Goal: Information Seeking & Learning: Check status

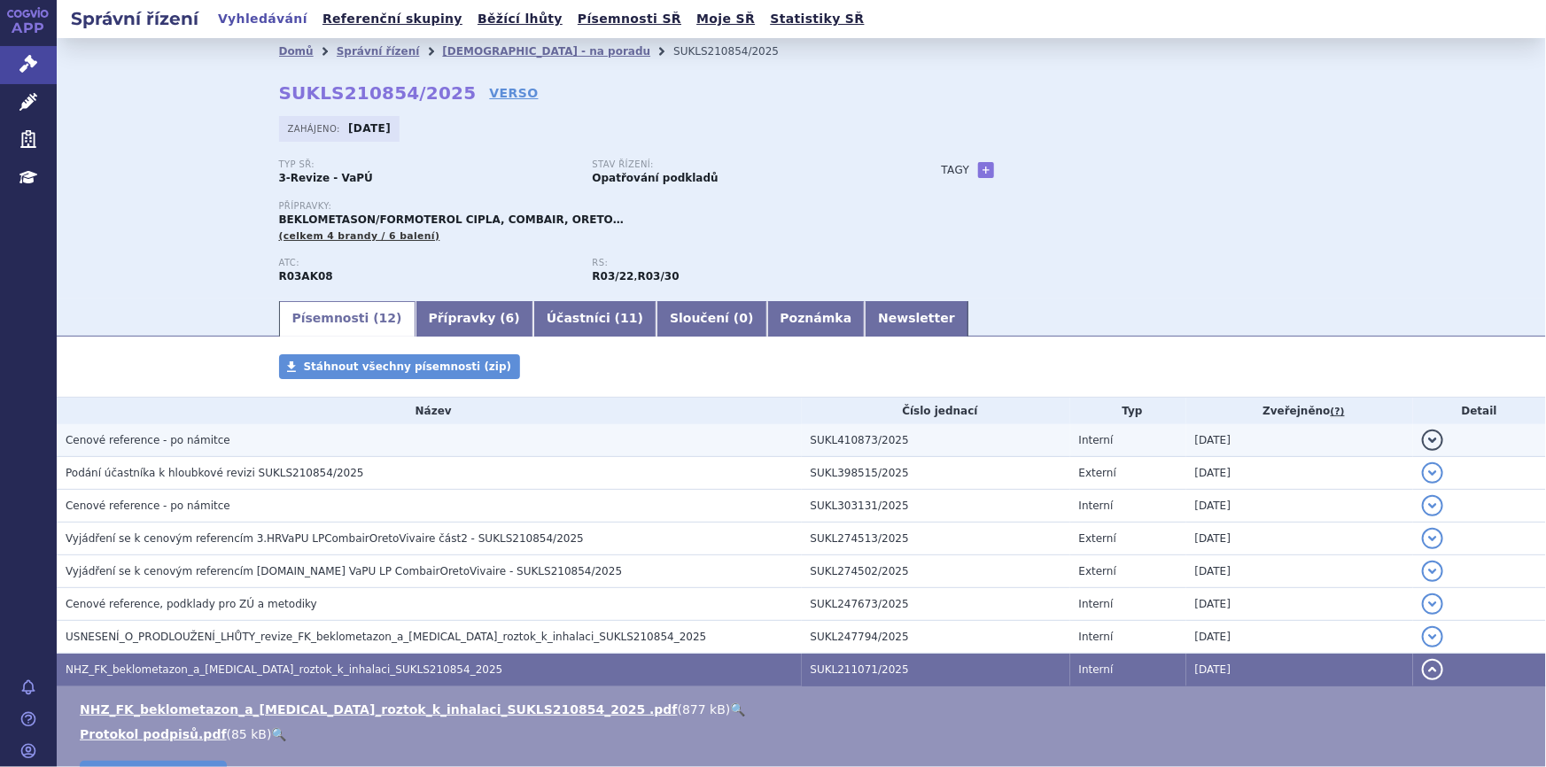
scroll to position [47, 0]
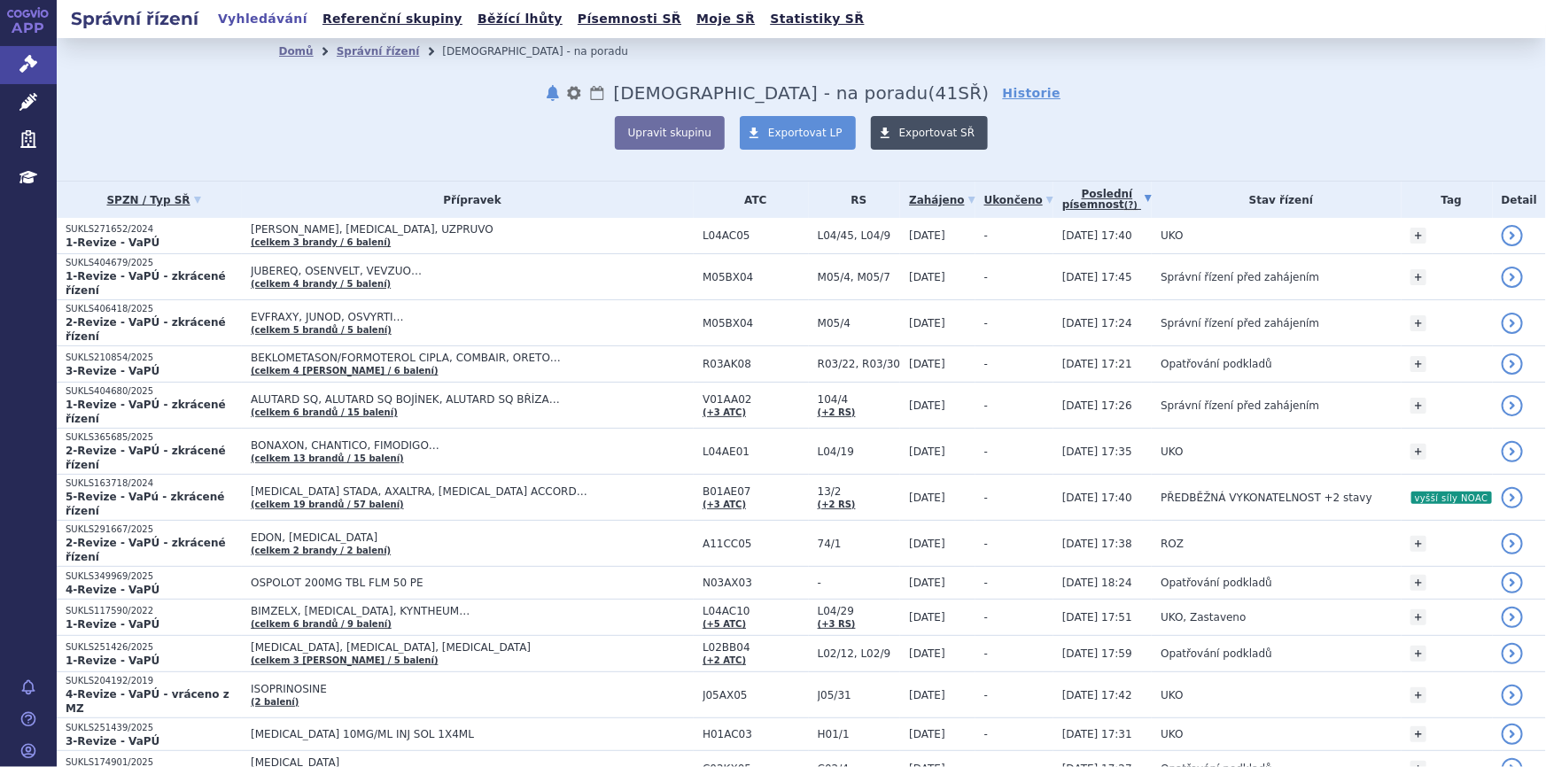
click at [900, 136] on span "Exportovat SŘ" at bounding box center [938, 133] width 76 height 12
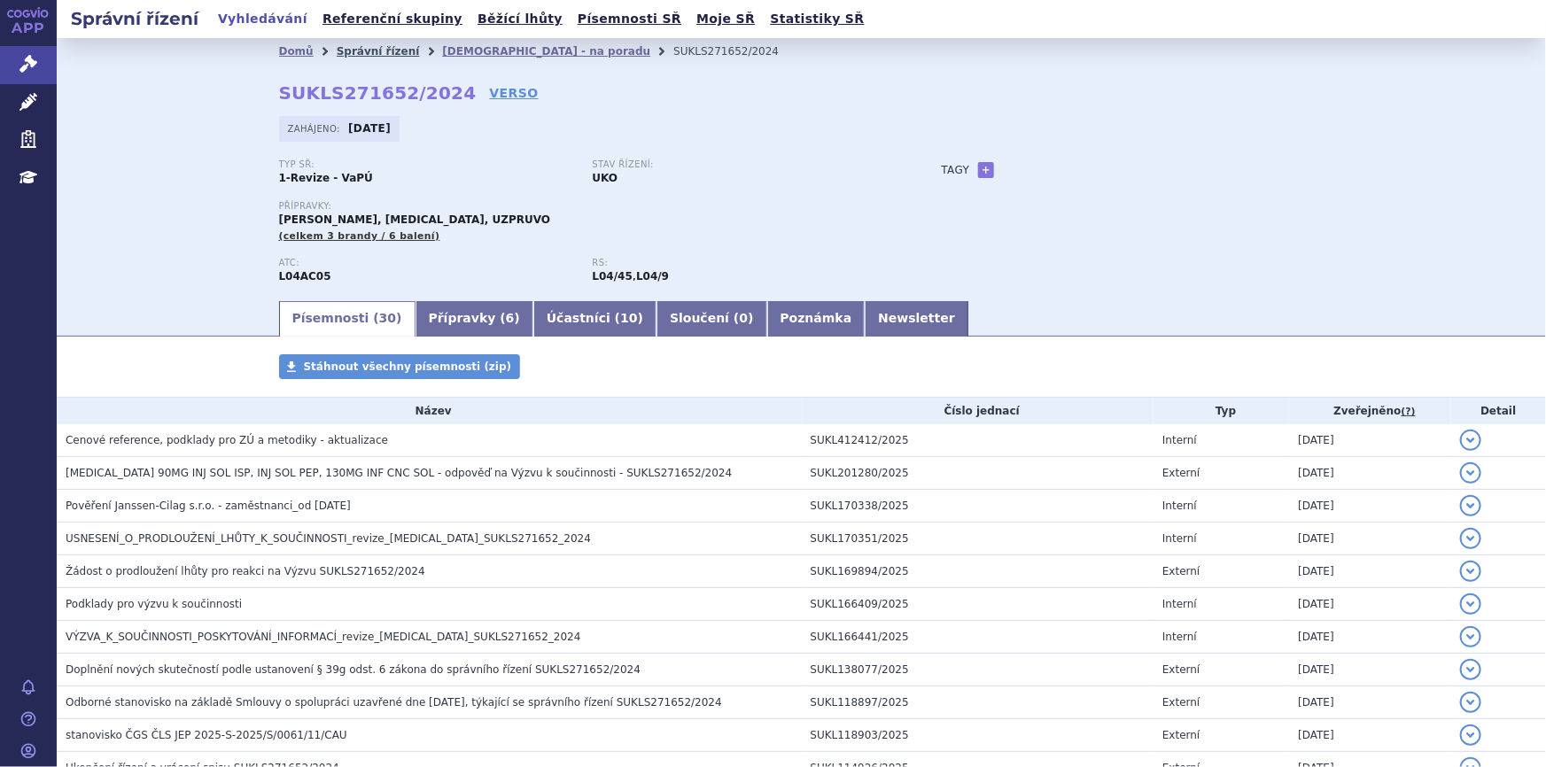
click at [380, 49] on link "Správní řízení" at bounding box center [378, 51] width 83 height 12
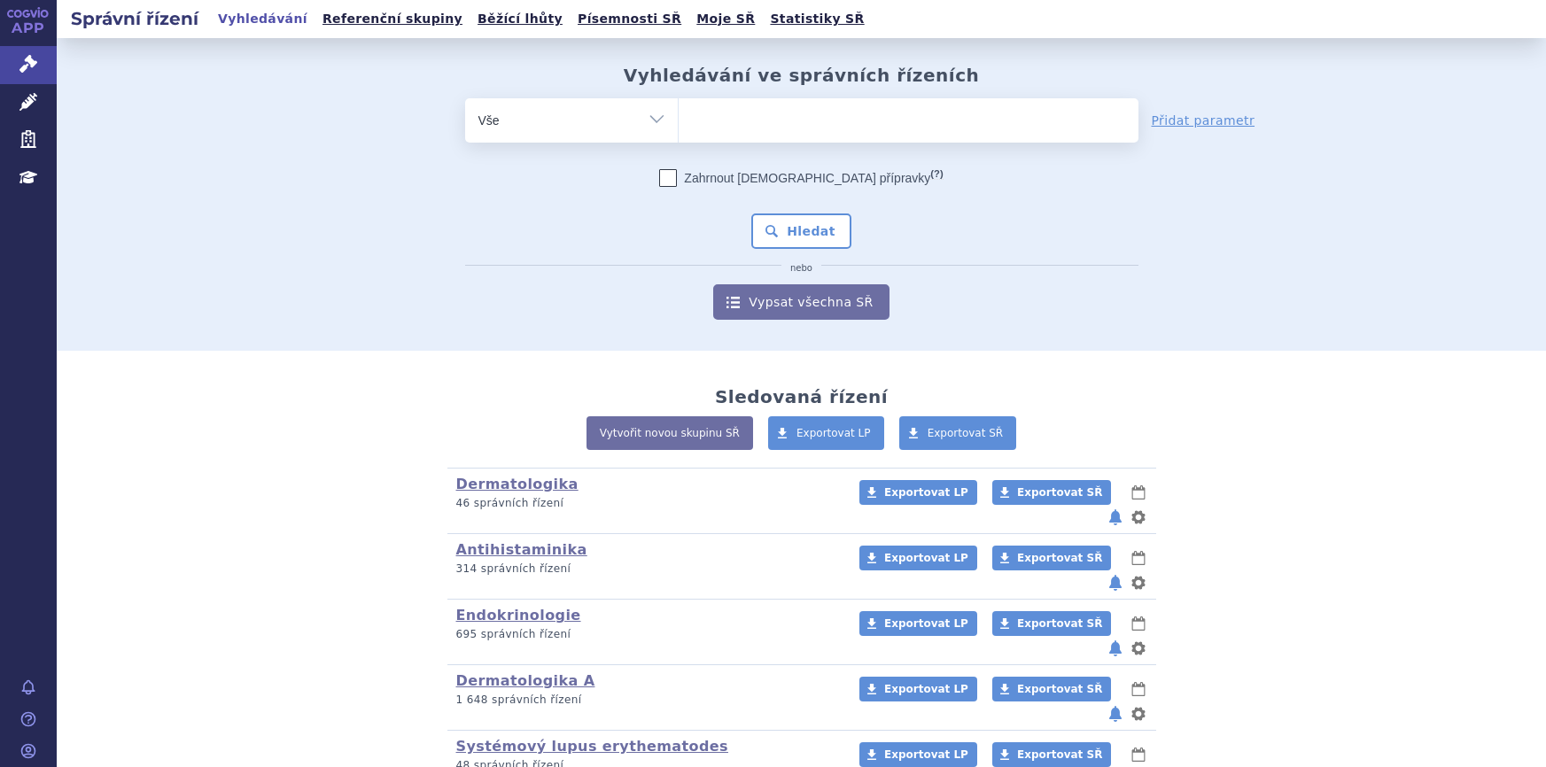
click at [772, 118] on ul at bounding box center [909, 116] width 460 height 37
click at [679, 118] on select at bounding box center [678, 119] width 1 height 44
click at [703, 133] on ul at bounding box center [909, 116] width 460 height 37
click at [679, 133] on select at bounding box center [678, 119] width 1 height 44
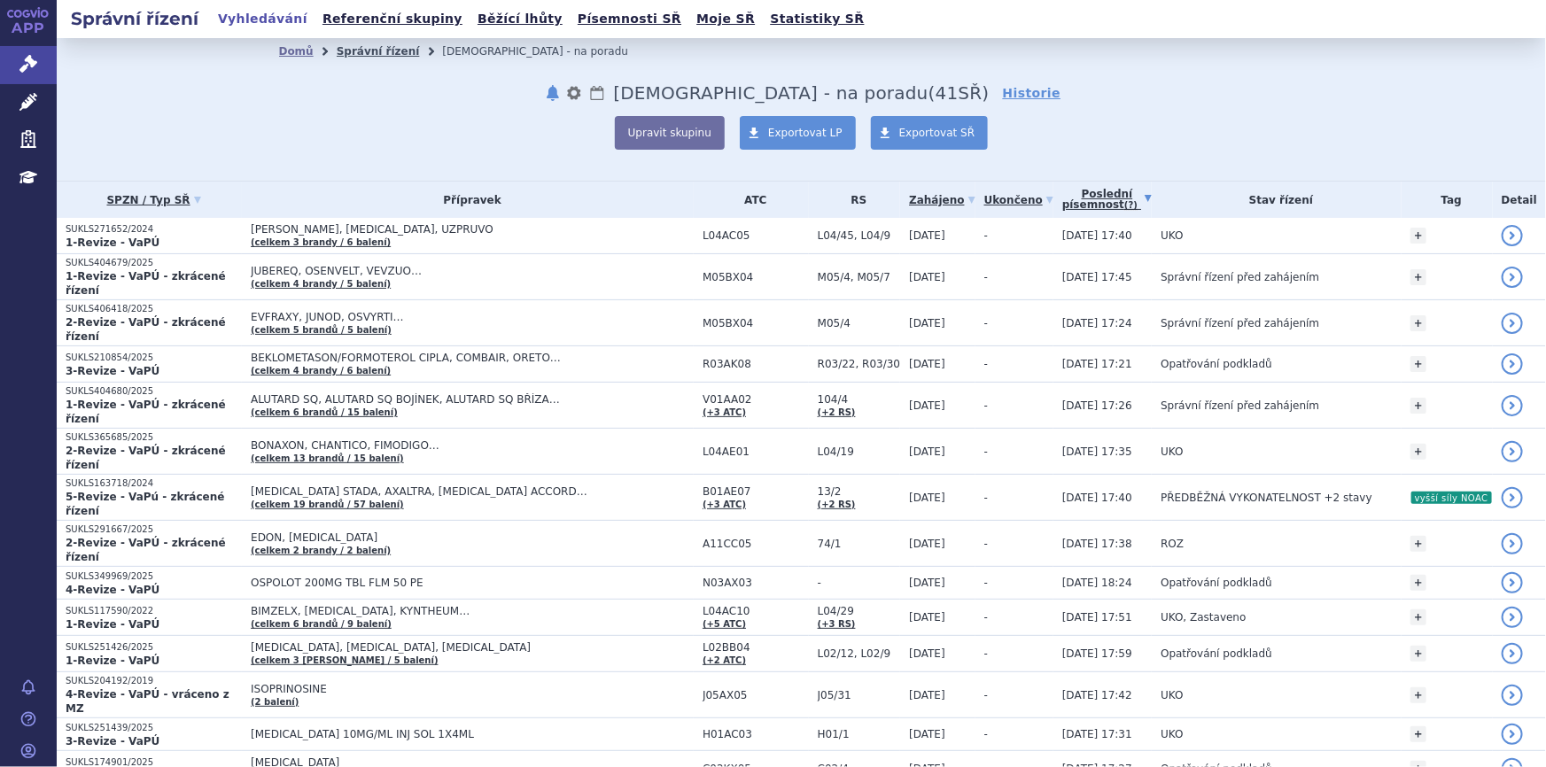
click at [337, 54] on link "Správní řízení" at bounding box center [378, 51] width 83 height 12
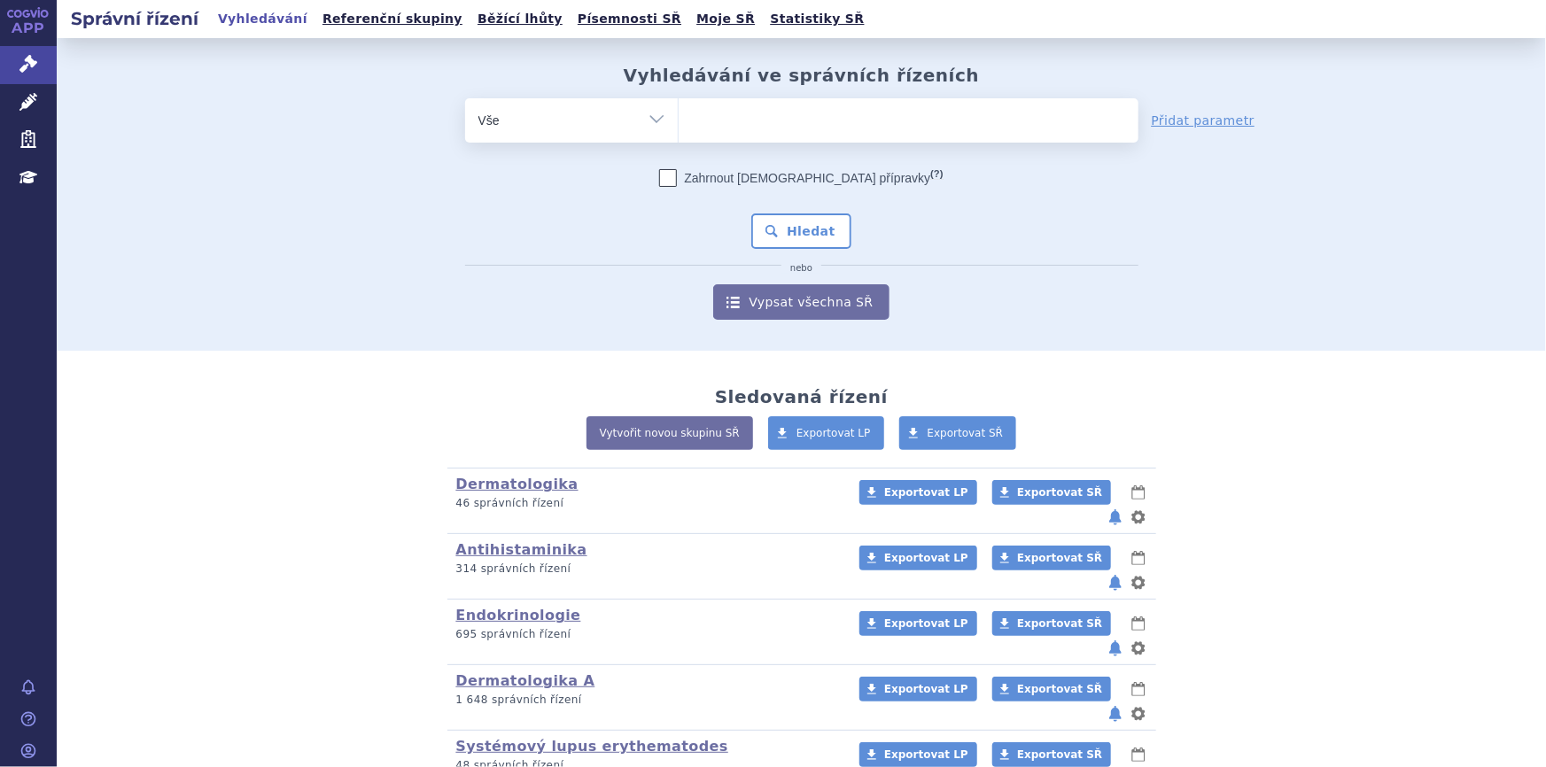
click at [725, 128] on ul at bounding box center [909, 116] width 460 height 37
click at [679, 128] on select at bounding box center [678, 119] width 1 height 44
paste input "SUKLS216932/2025"
type input "SUKLS216932/2025"
select select "SUKLS216932/2025"
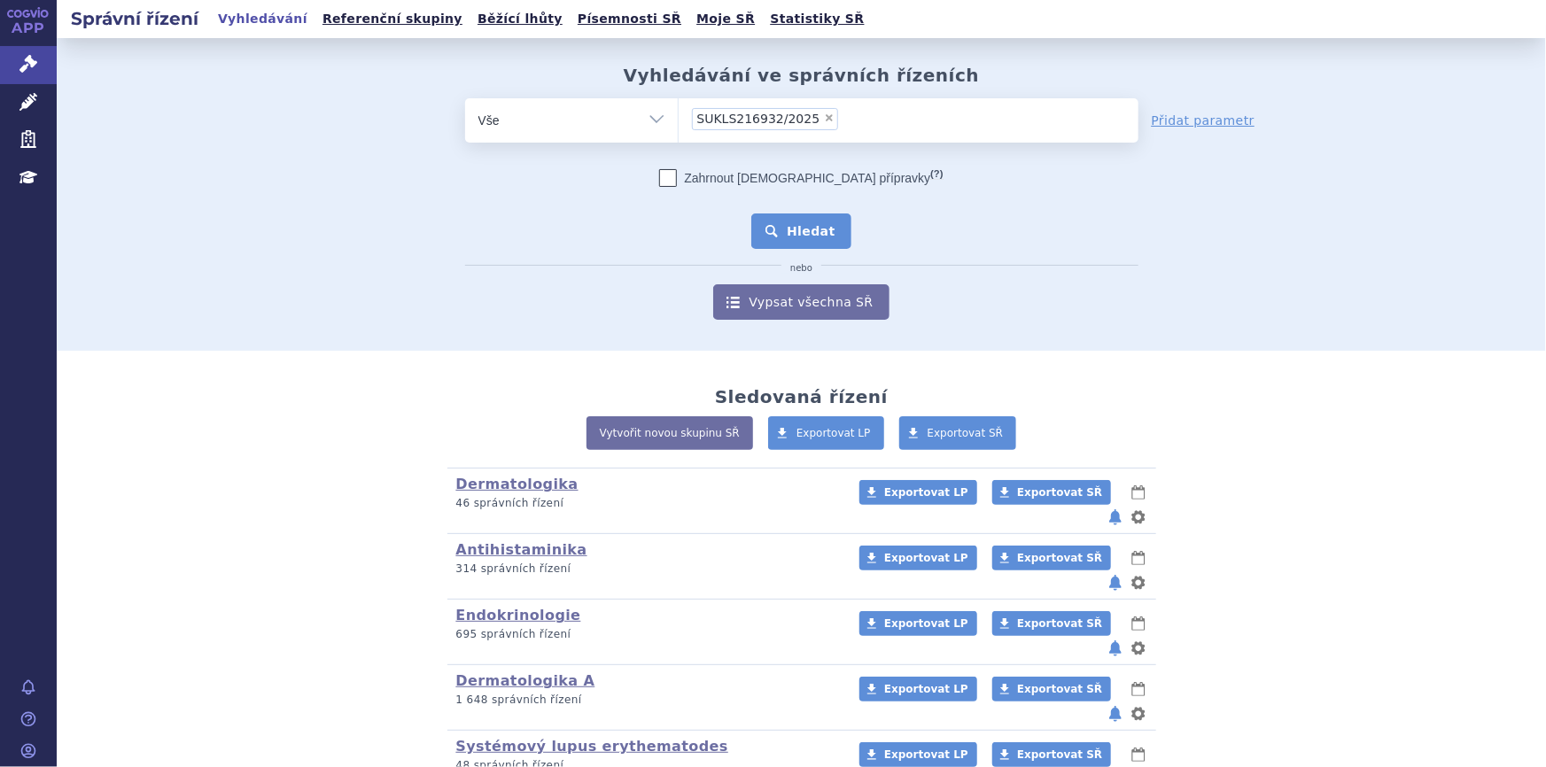
click at [806, 234] on button "Hledat" at bounding box center [802, 231] width 100 height 35
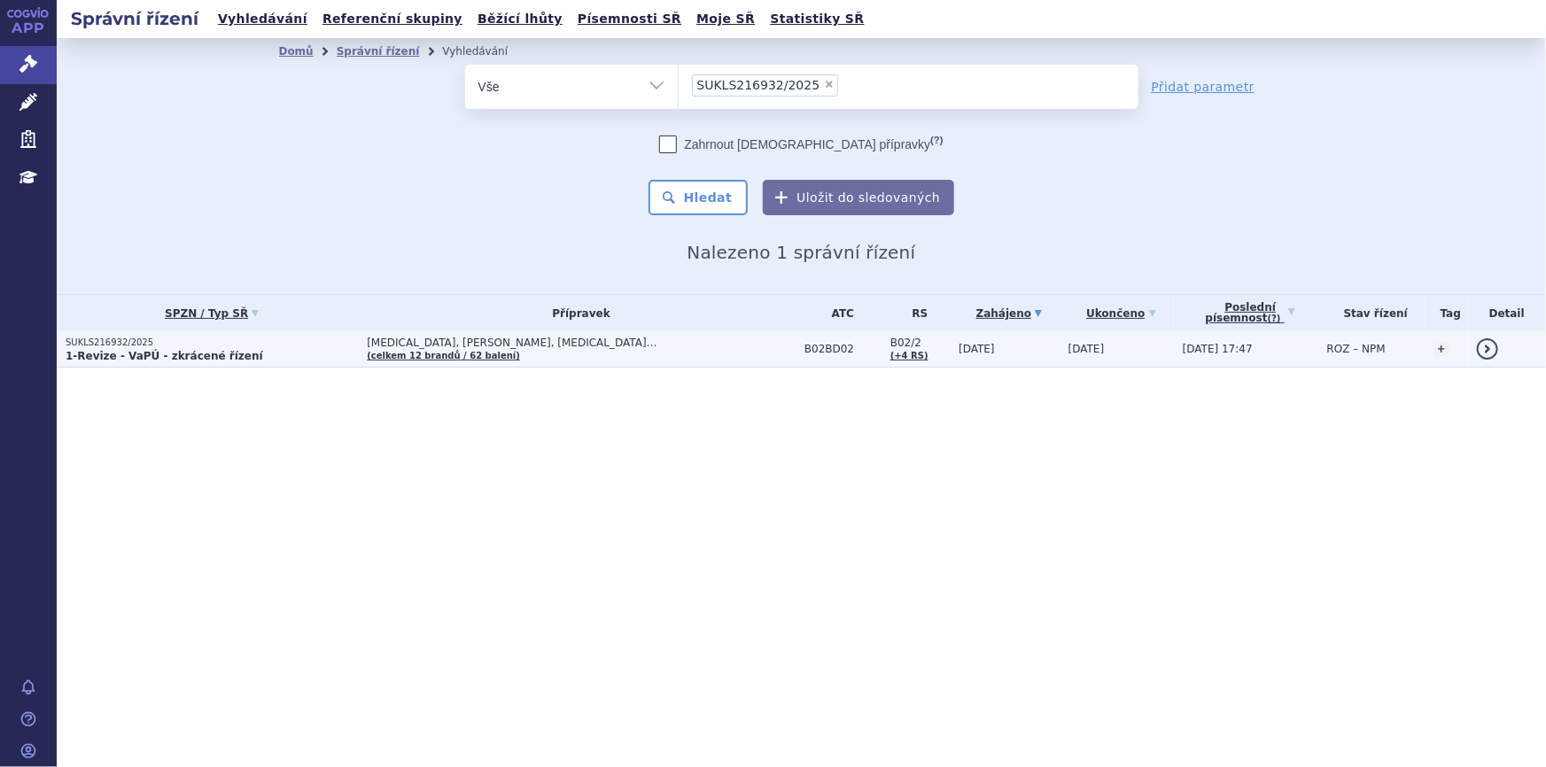
click at [592, 358] on td "ADVATE, ADYNOVI, AFSTYLA… (celkem 12 brandů / 62 balení)" at bounding box center [577, 349] width 438 height 36
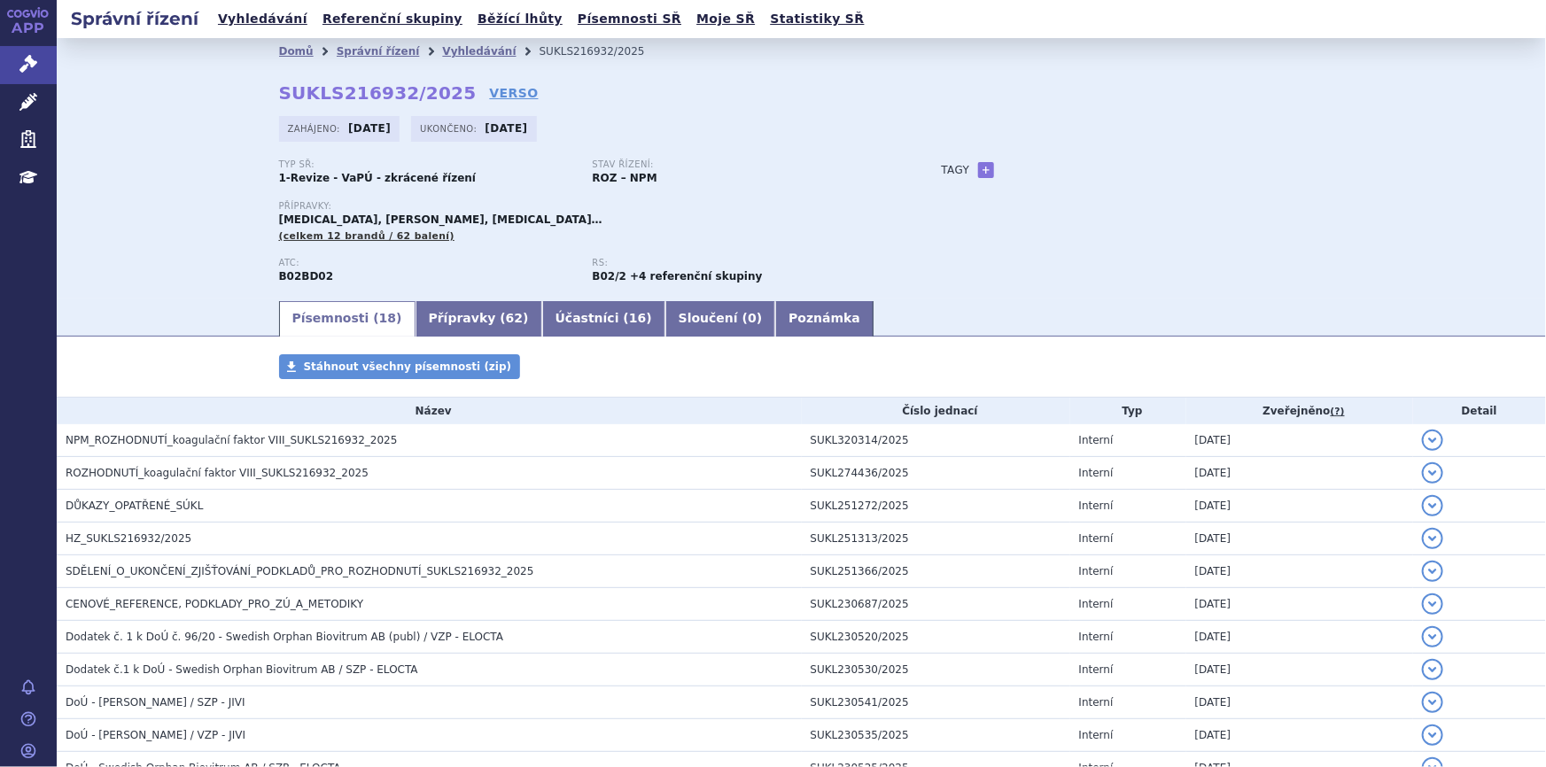
click at [1087, 284] on div "Typ SŘ: 1-Revize - VaPÚ - zkrácené řízení Stav řízení: ROZ – NPM Přípravky: [ME…" at bounding box center [802, 229] width 1046 height 139
click at [442, 51] on link "Vyhledávání" at bounding box center [479, 51] width 74 height 12
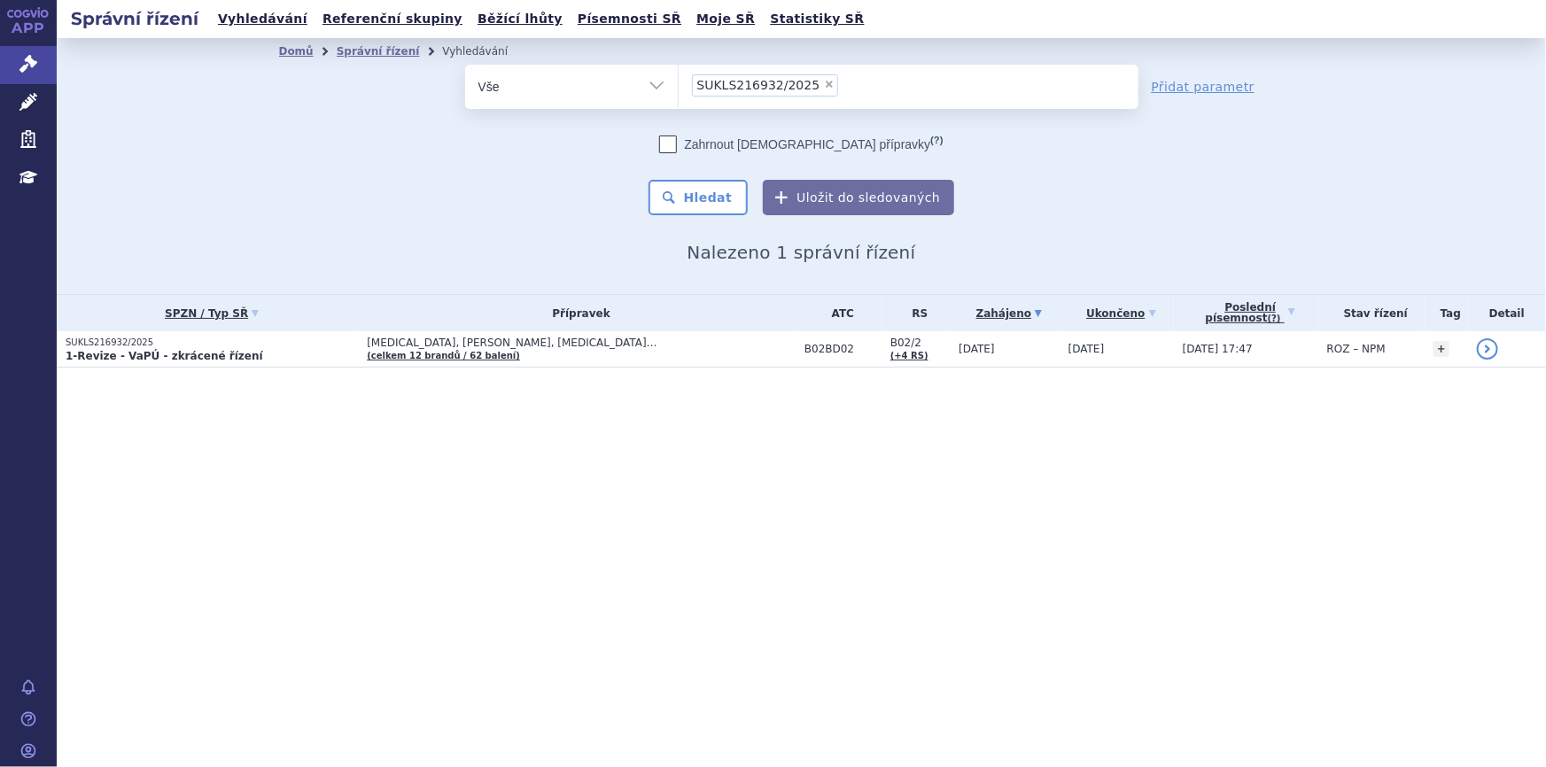
click at [824, 81] on span "×" at bounding box center [829, 84] width 11 height 11
click at [679, 81] on select "SUKLS216932/2025" at bounding box center [678, 86] width 1 height 44
select select
type input "SUKLS182472/2025"
select select "SUKLS182472/2025"
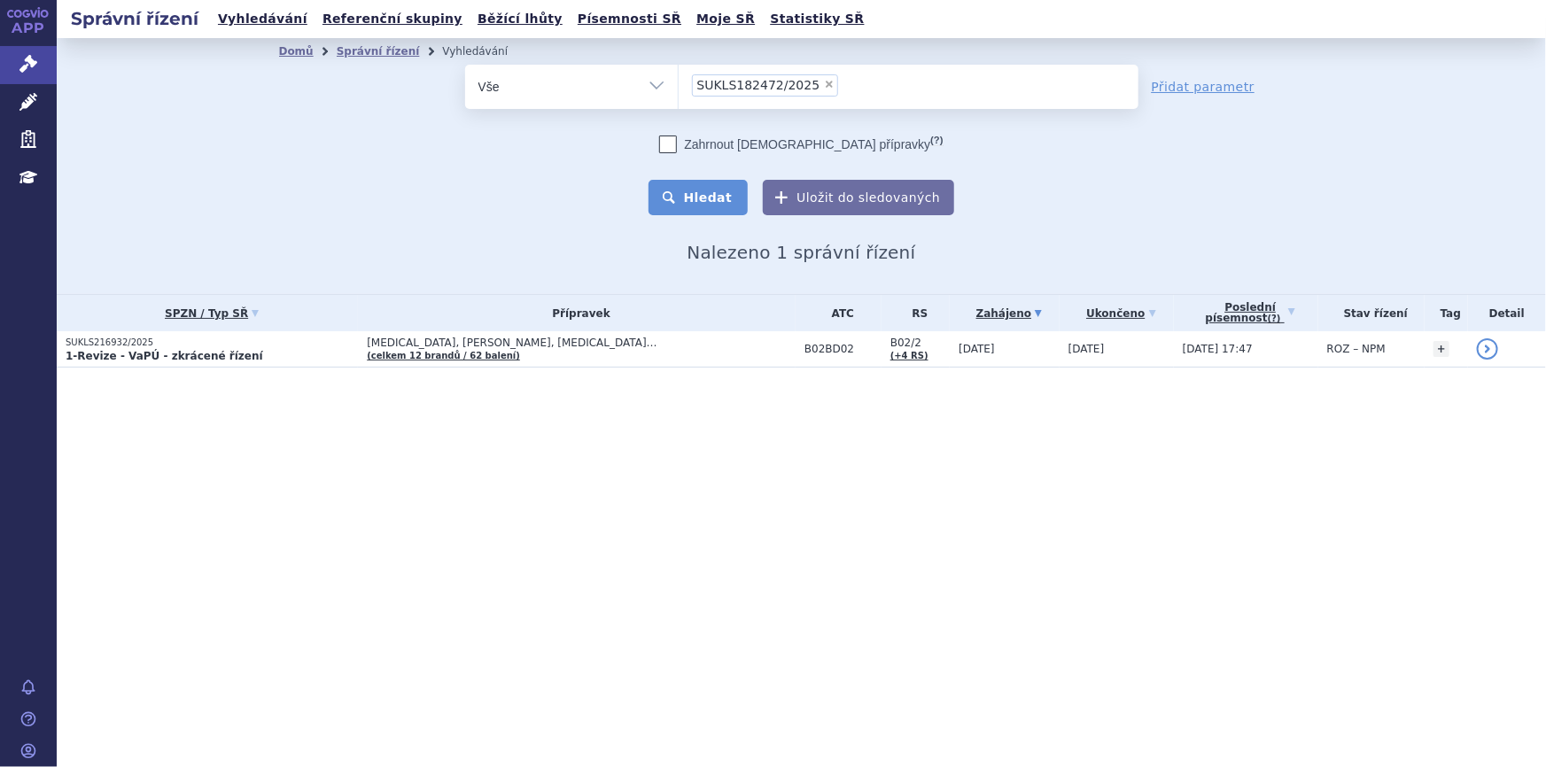
click at [713, 199] on button "Hledat" at bounding box center [699, 197] width 100 height 35
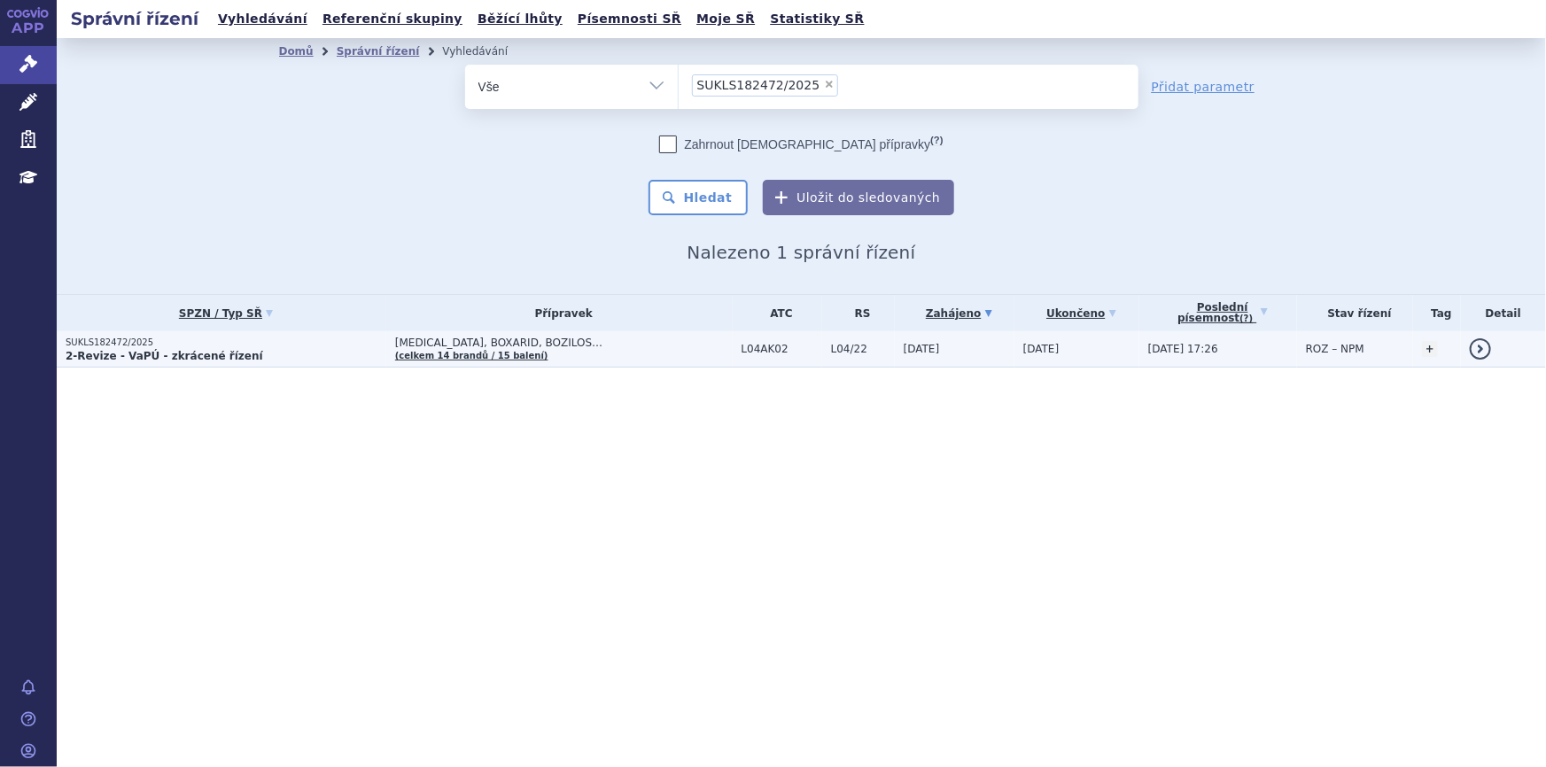
click at [635, 354] on td "[MEDICAL_DATA], BOXARID, BOZILOS… (celkem 14 brandů / 15 balení)" at bounding box center [559, 349] width 347 height 36
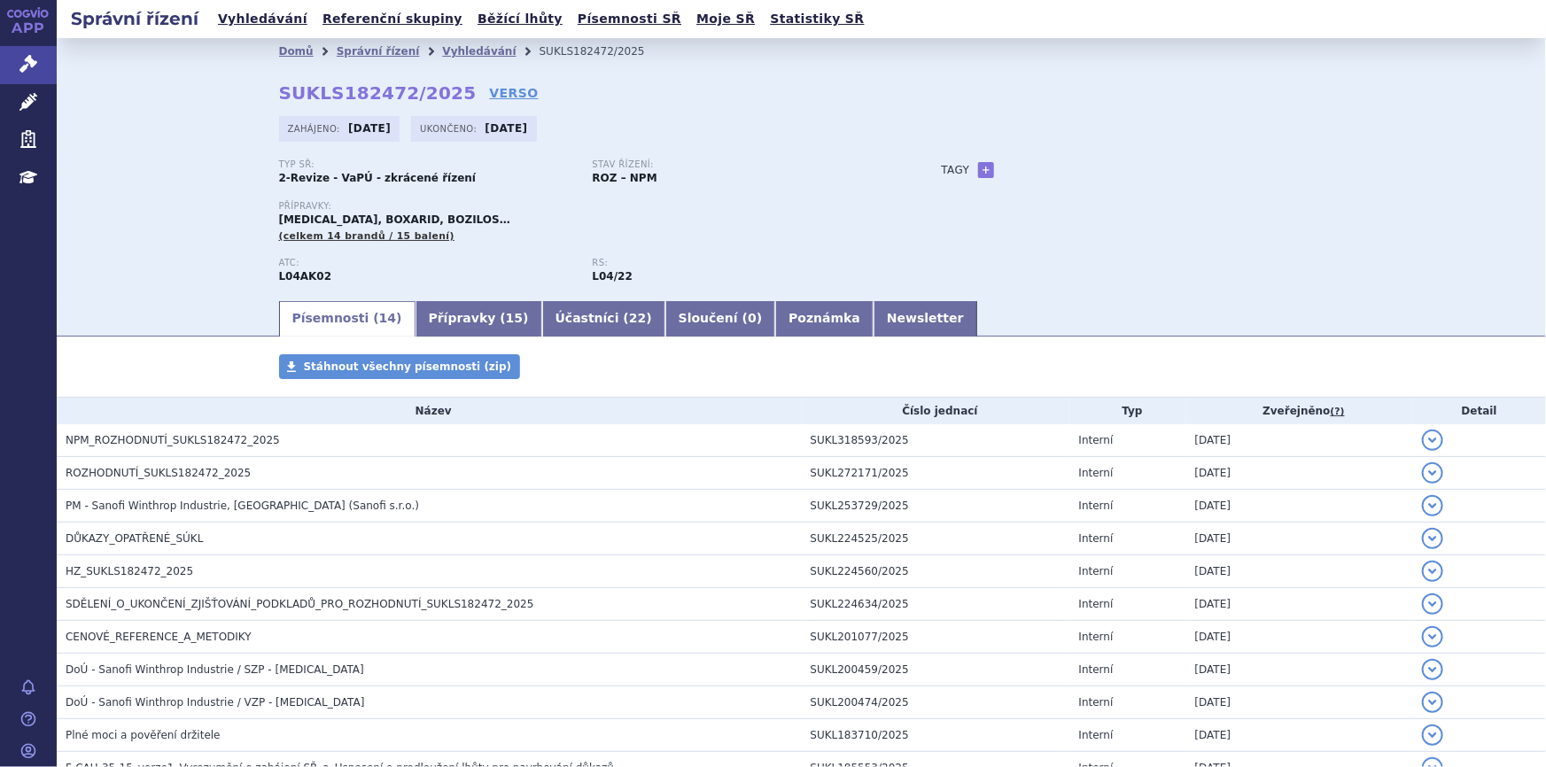
click at [996, 308] on ul "Písemnosti ( 14 ) Přípravky ( 15 ) Účastníci ( 22 ) Sloučení ( 0 ) Poznámka New…" at bounding box center [802, 318] width 1046 height 37
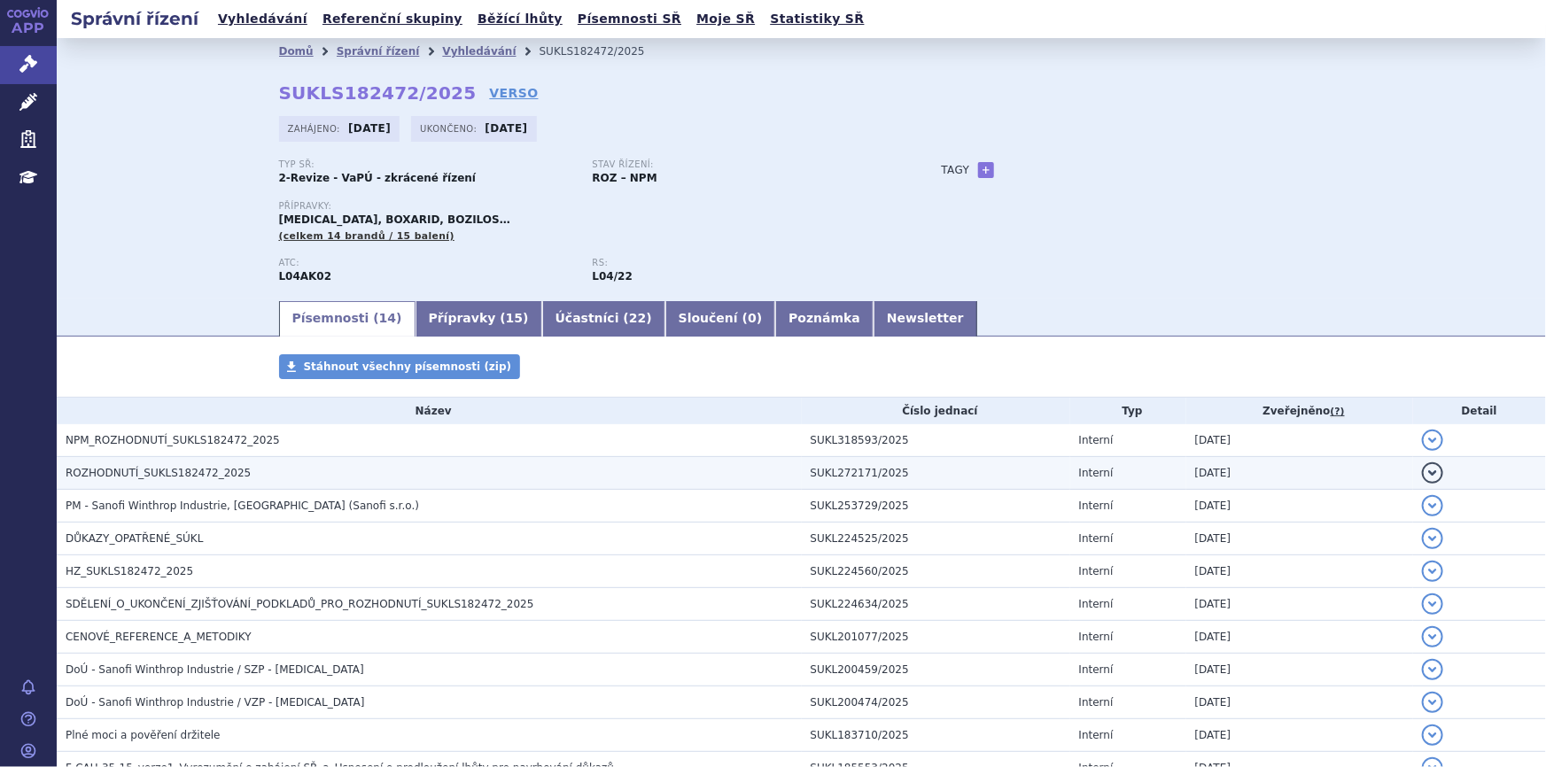
click at [1424, 476] on button "detail" at bounding box center [1432, 473] width 21 height 21
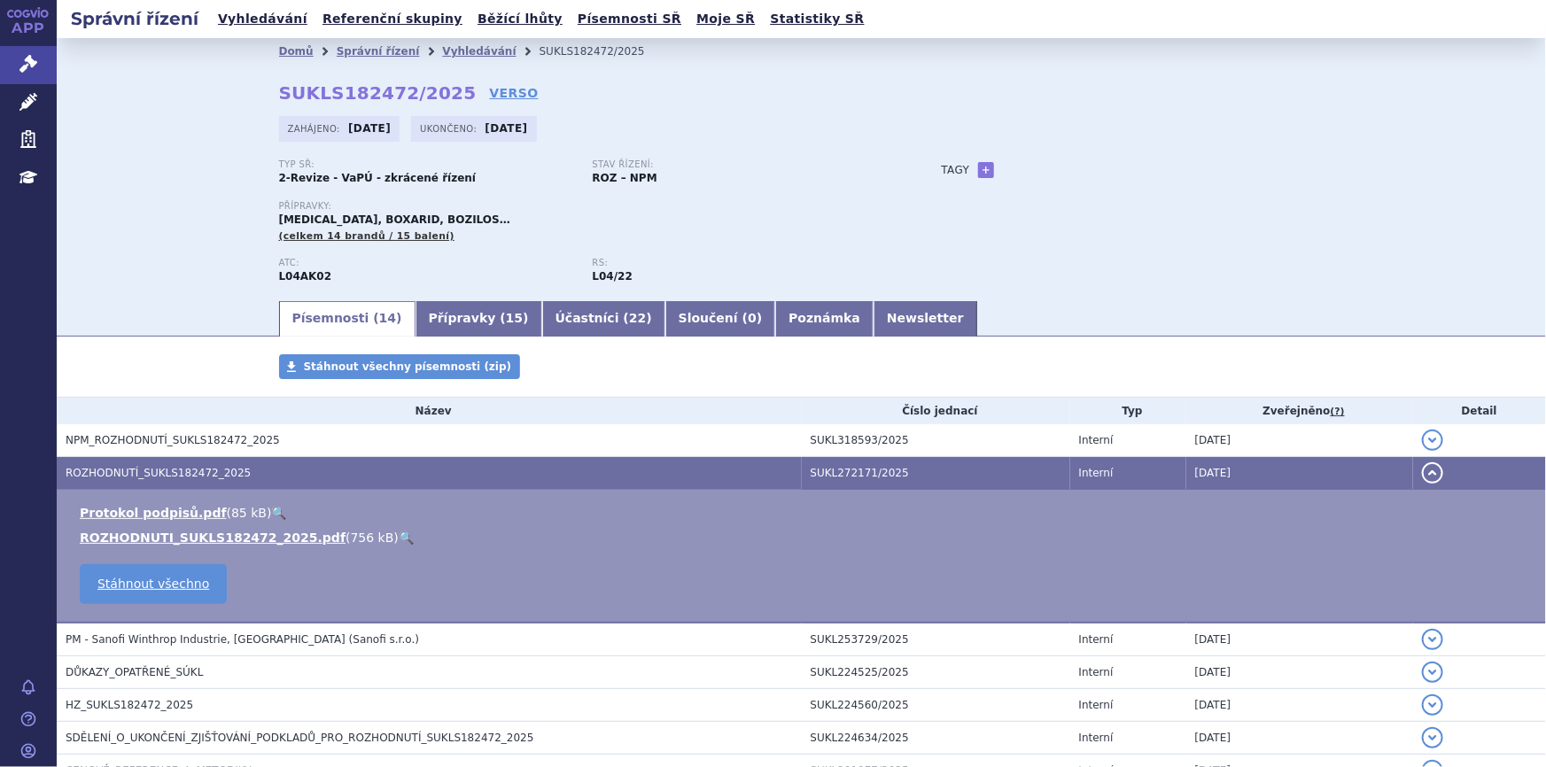
click at [1424, 476] on button "detail" at bounding box center [1432, 473] width 21 height 21
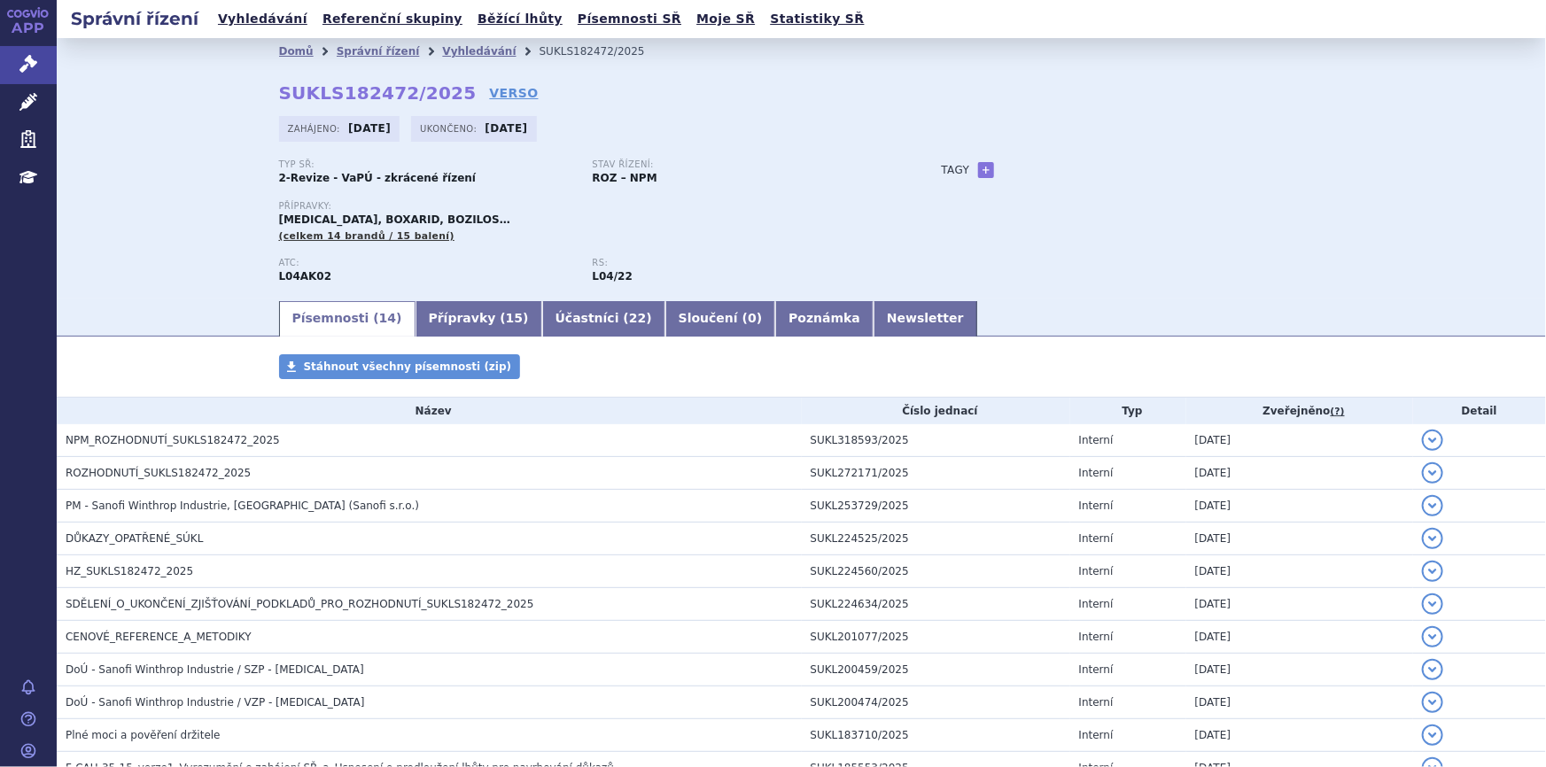
click at [1151, 286] on div "Typ SŘ: 2-Revize - VaPÚ - zkrácené řízení Stav řízení: ROZ – NPM Přípravky: AUB…" at bounding box center [802, 229] width 1046 height 139
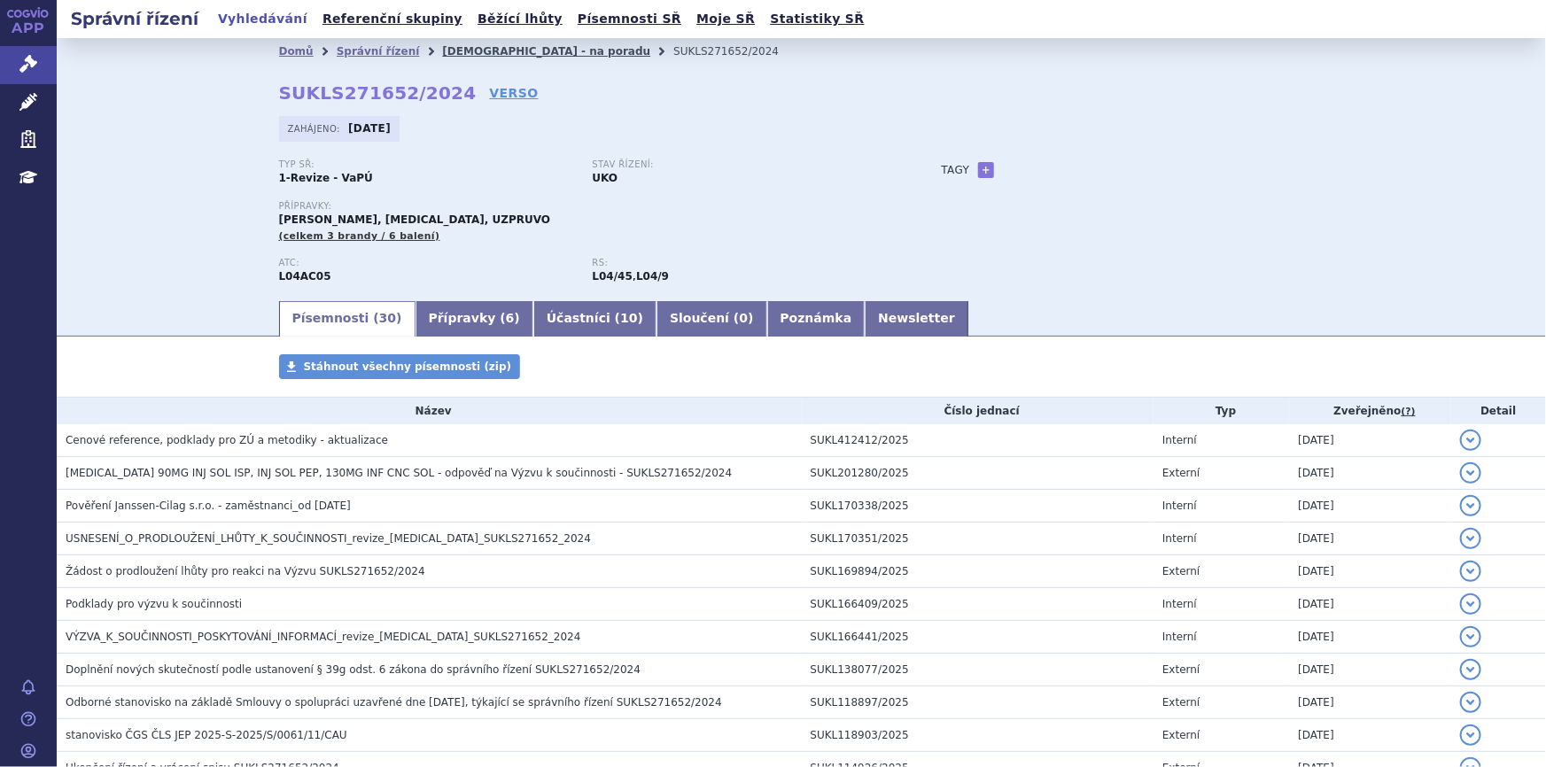
click at [455, 47] on link "[DEMOGRAPHIC_DATA] - na poradu" at bounding box center [546, 51] width 208 height 12
click at [354, 50] on link "Správní řízení" at bounding box center [378, 51] width 83 height 12
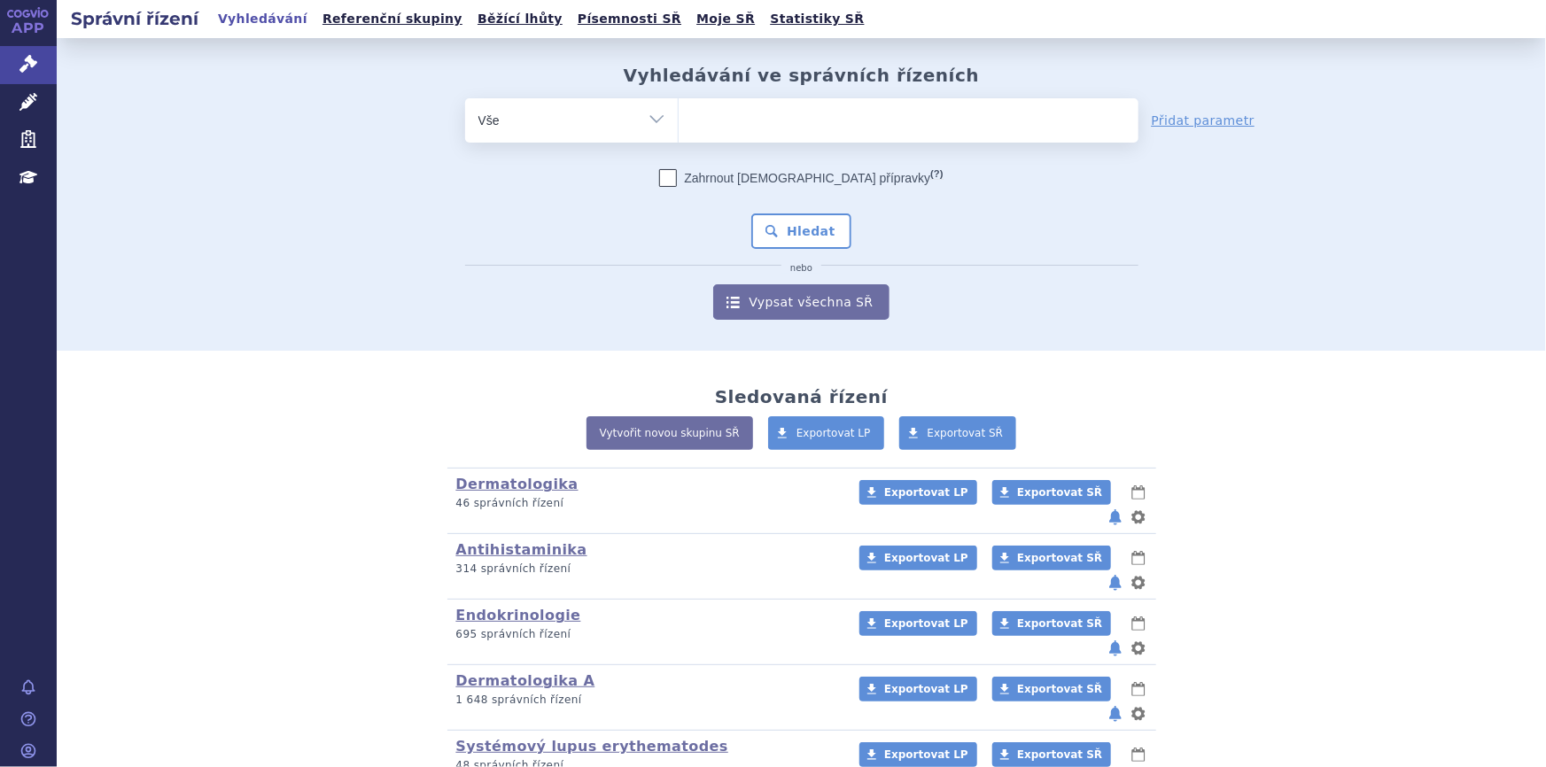
click at [705, 136] on span at bounding box center [909, 120] width 460 height 44
click at [679, 136] on select at bounding box center [678, 119] width 1 height 44
paste input "SUKLS238180/2025"
type input "SUKLS238180/2025"
select select "SUKLS238180/2025"
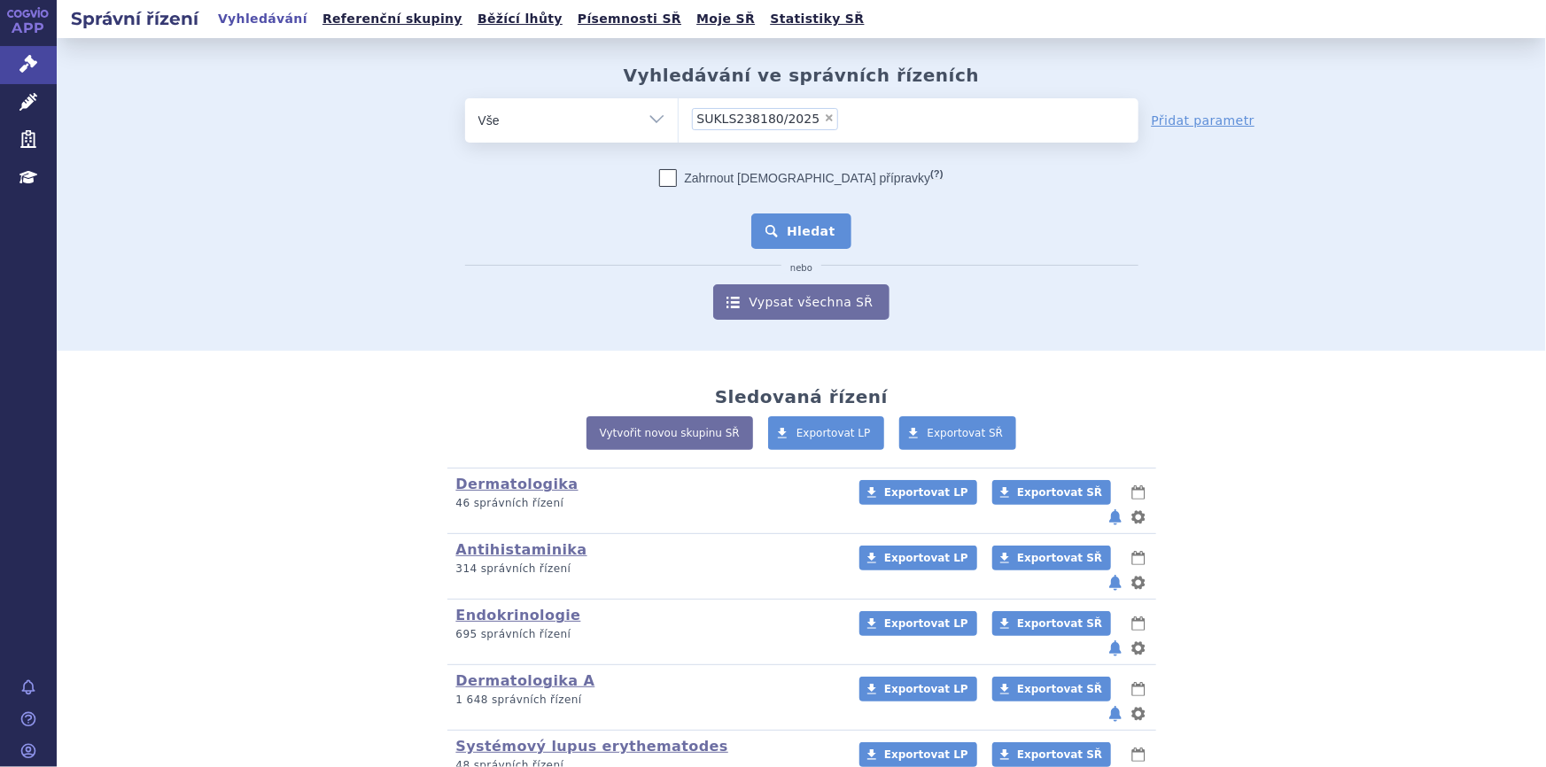
click at [778, 227] on button "Hledat" at bounding box center [802, 231] width 100 height 35
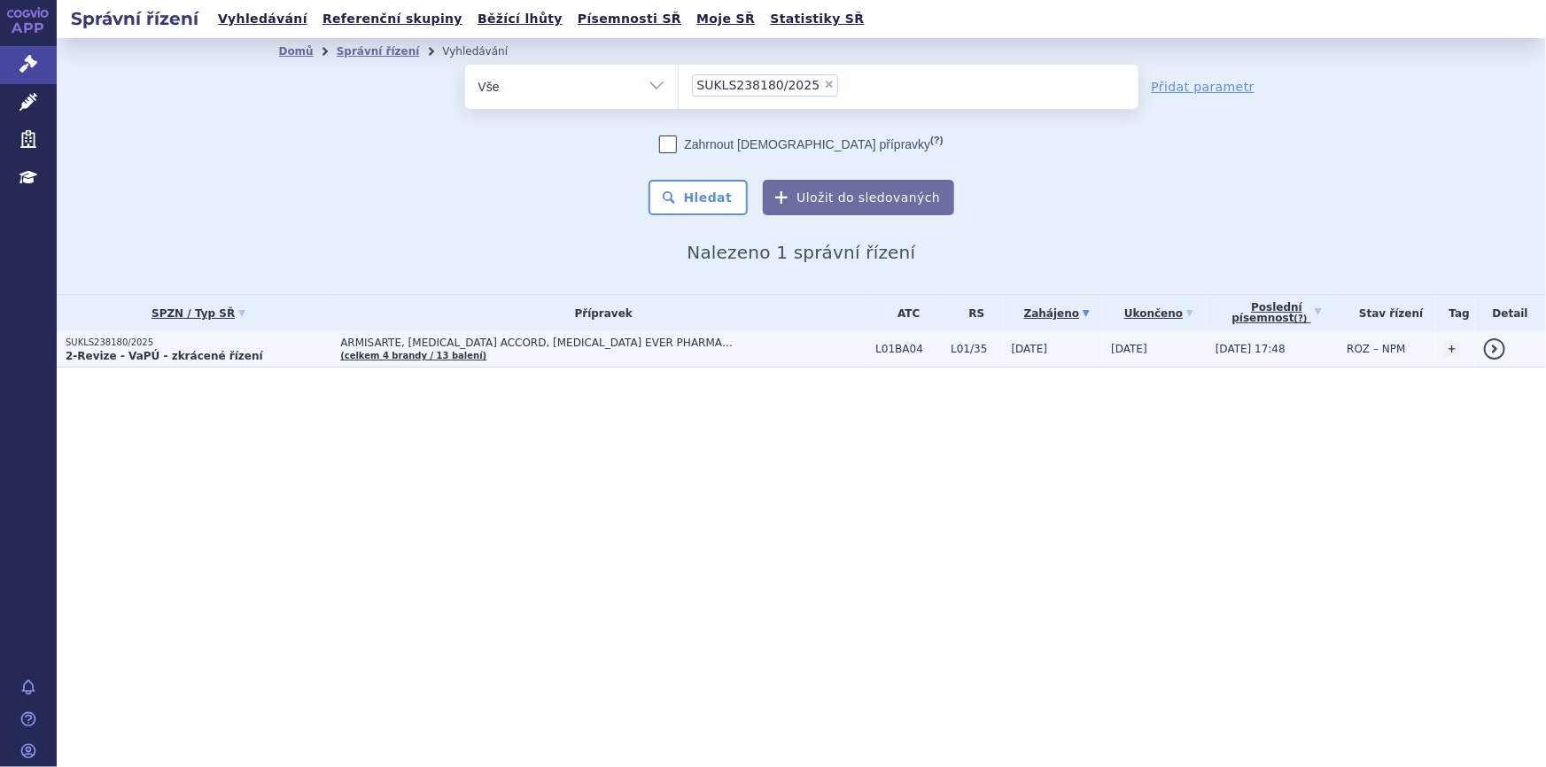
click at [640, 347] on span "ARMISARTE, [MEDICAL_DATA] ACCORD, [MEDICAL_DATA] EVER PHARMA…" at bounding box center [561, 343] width 443 height 12
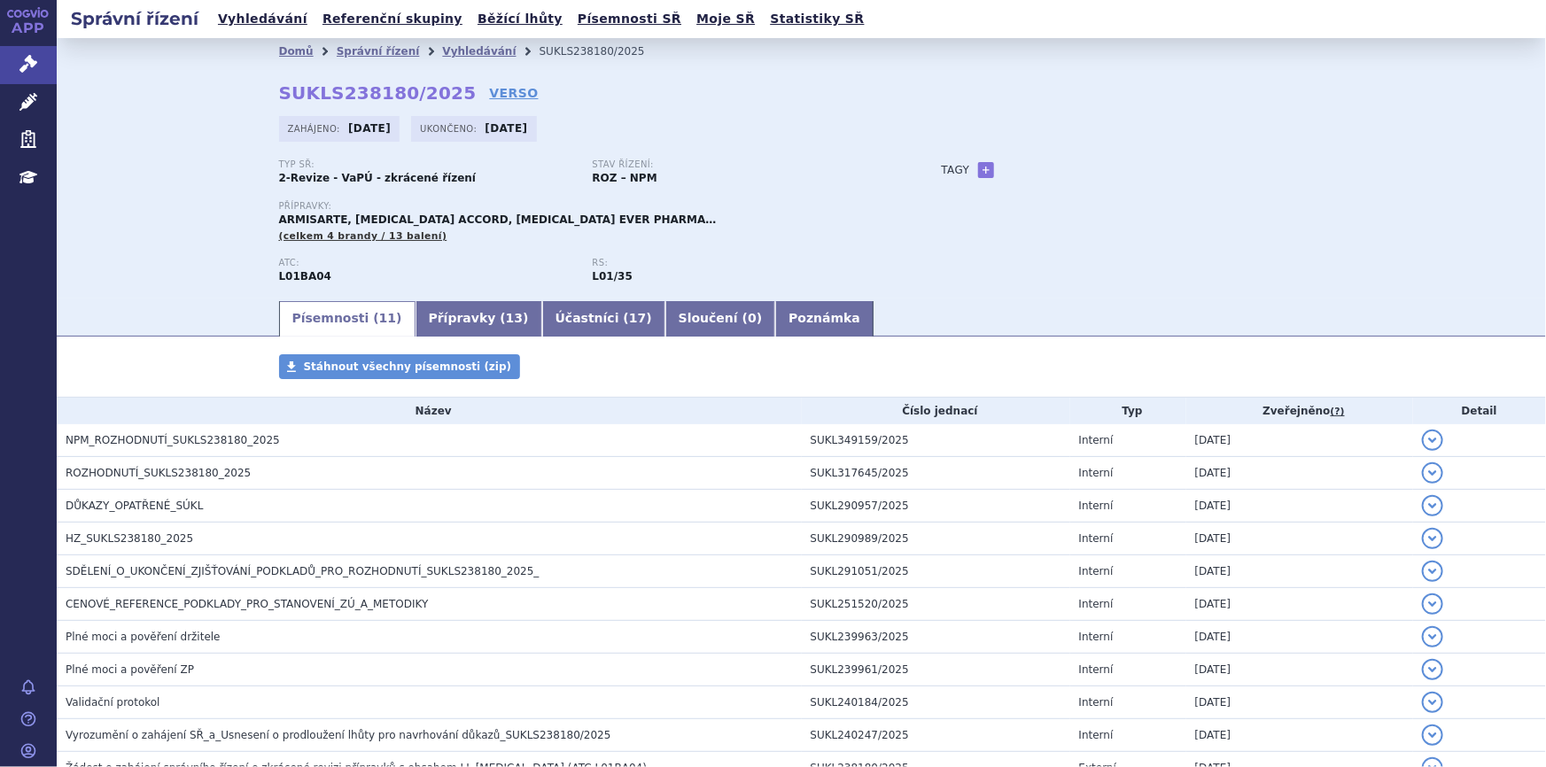
click at [1150, 222] on div "Typ SŘ: 2-Revize - VaPÚ - zkrácené řízení Stav řízení: ROZ – NPM Přípravky: ARM…" at bounding box center [802, 229] width 1046 height 139
click at [779, 185] on div "Stav řízení: ROZ – NPM" at bounding box center [750, 173] width 314 height 27
